Goal: Task Accomplishment & Management: Use online tool/utility

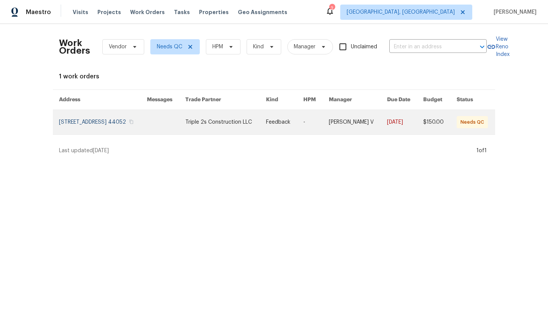
click at [192, 123] on td "Triple 2s Construction LLC" at bounding box center [219, 122] width 81 height 25
click at [223, 128] on link at bounding box center [225, 122] width 81 height 24
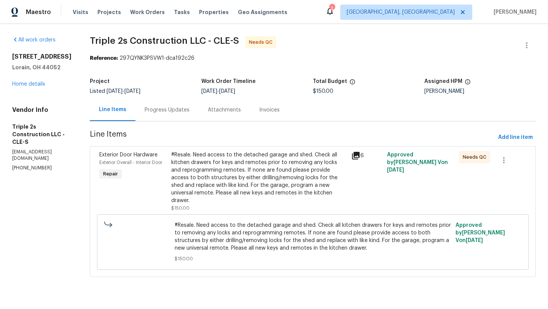
click at [223, 179] on div "#Resale. Need access to the detached garage and shed. Check all kitchen drawers…" at bounding box center [259, 177] width 176 height 53
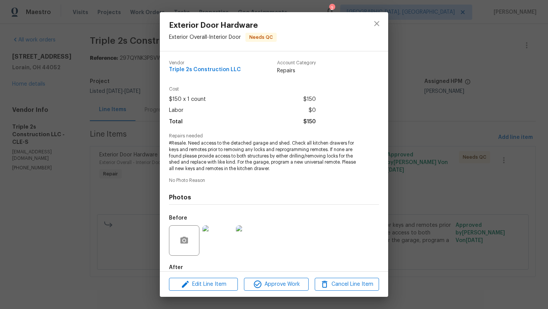
scroll to position [42, 0]
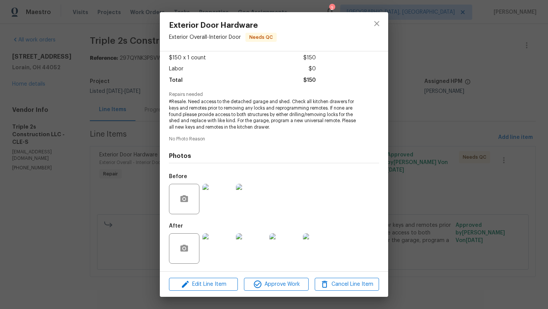
click at [210, 247] on img at bounding box center [218, 248] width 30 height 30
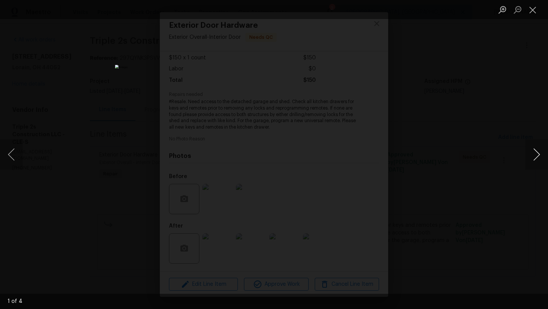
click at [534, 157] on button "Next image" at bounding box center [536, 154] width 23 height 30
click at [534, 11] on button "Close lightbox" at bounding box center [532, 9] width 15 height 13
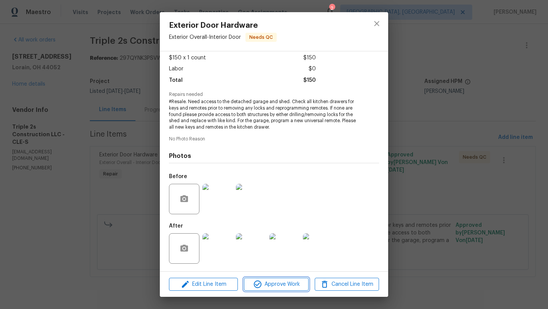
click at [272, 283] on span "Approve Work" at bounding box center [276, 285] width 60 height 10
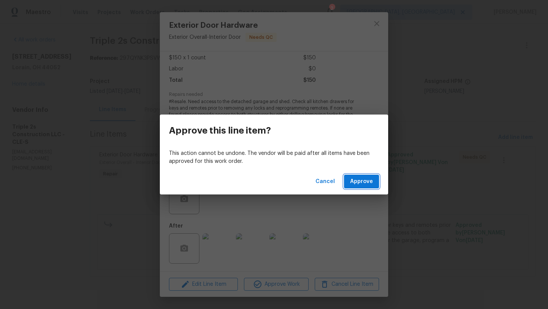
click at [358, 184] on span "Approve" at bounding box center [361, 182] width 23 height 10
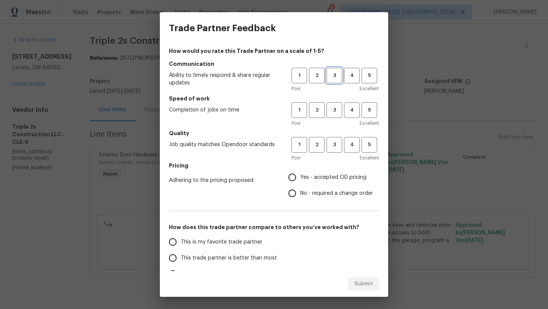
click at [333, 78] on span "3" at bounding box center [334, 75] width 14 height 9
click at [332, 111] on span "3" at bounding box center [334, 110] width 14 height 9
click at [333, 143] on span "3" at bounding box center [334, 145] width 14 height 9
click at [297, 175] on input "Yes - accepted OD pricing" at bounding box center [292, 177] width 16 height 16
radio input "true"
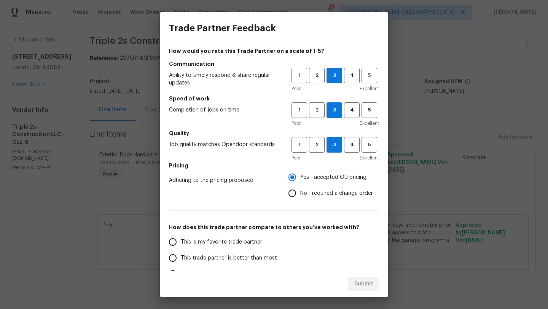
click at [182, 258] on span "This trade partner is better than most" at bounding box center [229, 258] width 96 height 8
click at [181, 258] on input "This trade partner is better than most" at bounding box center [173, 258] width 16 height 16
click at [363, 282] on span "Submit" at bounding box center [363, 284] width 19 height 10
radio input "true"
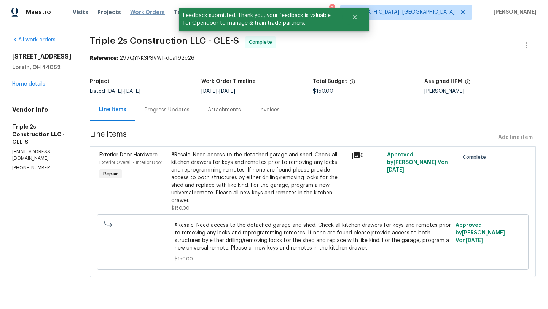
click at [134, 13] on span "Work Orders" at bounding box center [147, 12] width 35 height 8
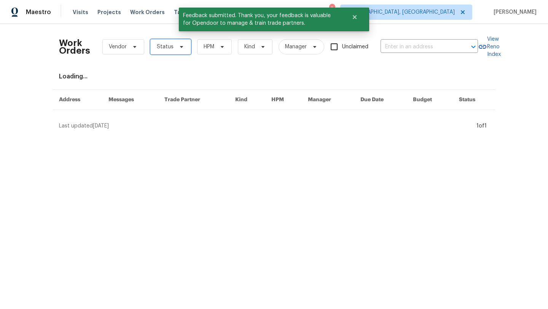
click at [169, 48] on span "Status" at bounding box center [165, 47] width 17 height 8
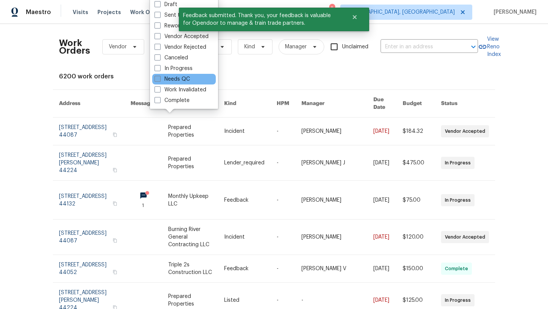
click at [168, 81] on label "Needs QC" at bounding box center [172, 79] width 35 height 8
click at [160, 80] on input "Needs QC" at bounding box center [157, 77] width 5 height 5
checkbox input "true"
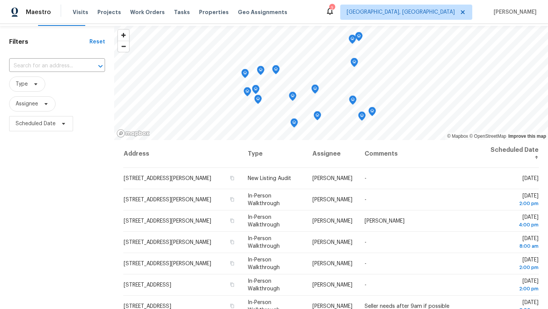
scroll to position [23, 0]
